Goal: Task Accomplishment & Management: Complete application form

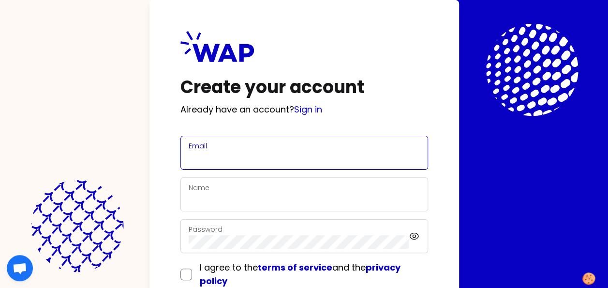
click at [274, 152] on input "Email" at bounding box center [304, 158] width 231 height 14
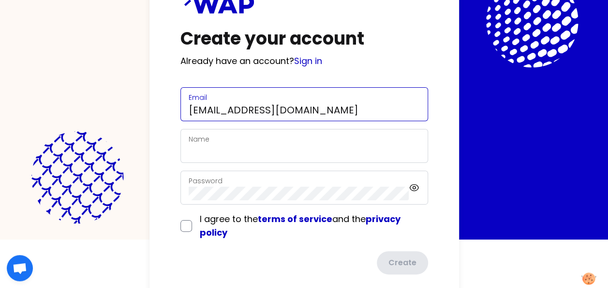
type input "[EMAIL_ADDRESS][DOMAIN_NAME]"
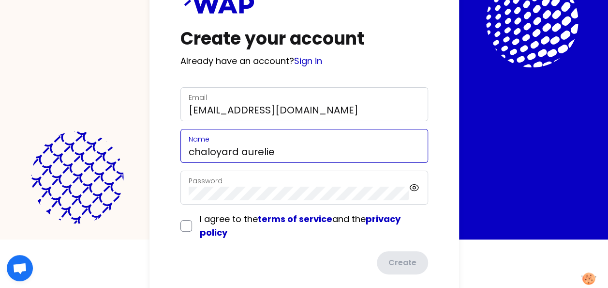
type input "chaloyard aurelie"
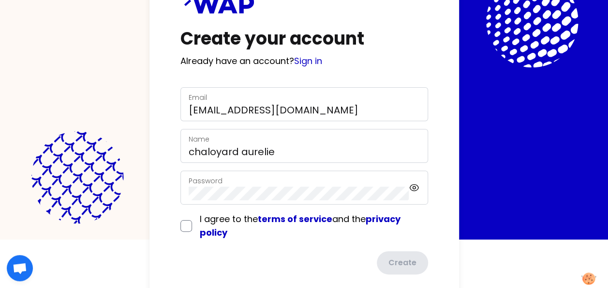
click at [281, 178] on div "Password" at bounding box center [299, 187] width 221 height 25
click at [182, 224] on input "checkbox" at bounding box center [187, 226] width 12 height 12
checkbox input "true"
click at [402, 256] on button "Create" at bounding box center [401, 263] width 53 height 25
